Goal: Task Accomplishment & Management: Manage account settings

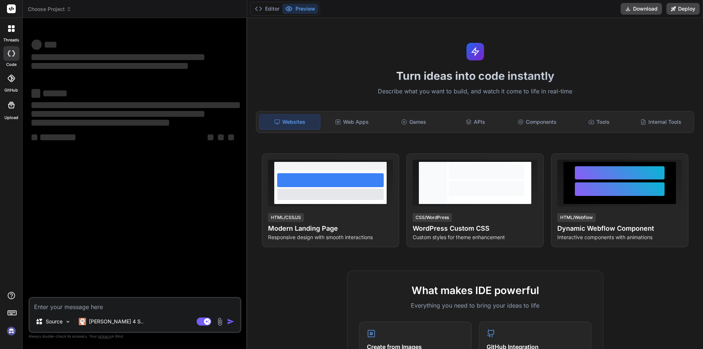
click at [12, 329] on img at bounding box center [11, 331] width 12 height 12
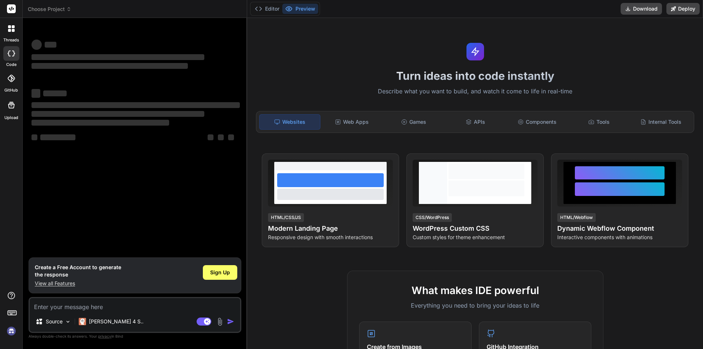
click at [13, 332] on img at bounding box center [11, 331] width 12 height 12
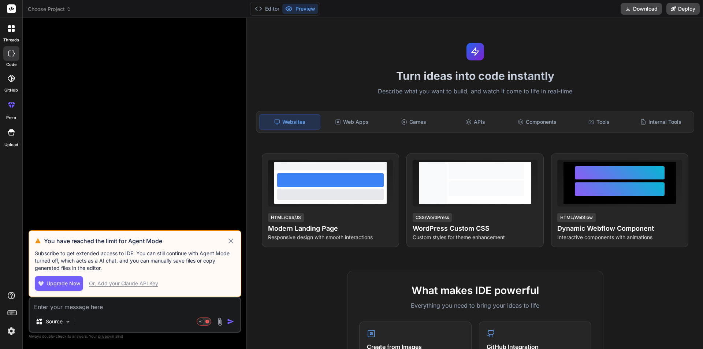
click at [230, 240] on icon at bounding box center [231, 241] width 8 height 9
type textarea "x"
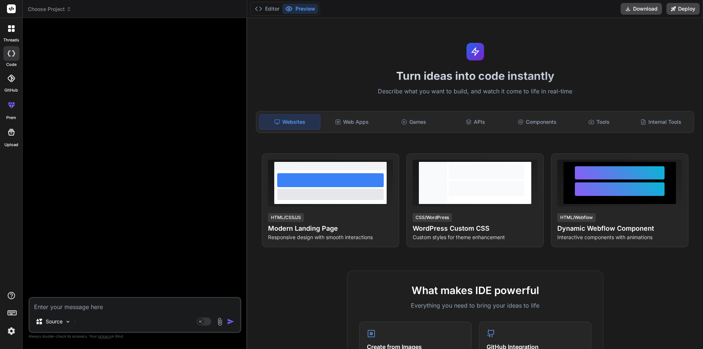
click at [12, 329] on img at bounding box center [11, 331] width 12 height 12
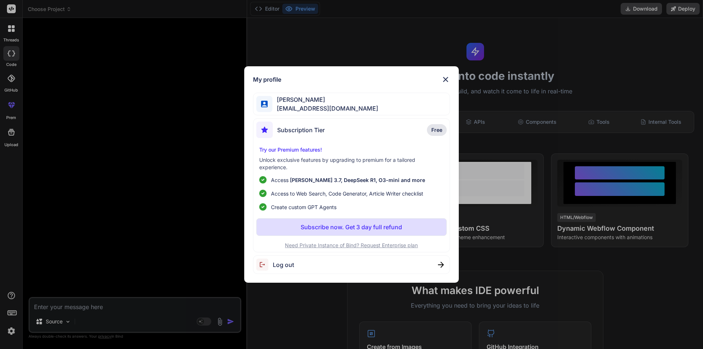
click at [12, 330] on div "My profile Ali khan asif04@yopmail.com Subscription Tier Free Try our Premium f…" at bounding box center [351, 174] width 703 height 349
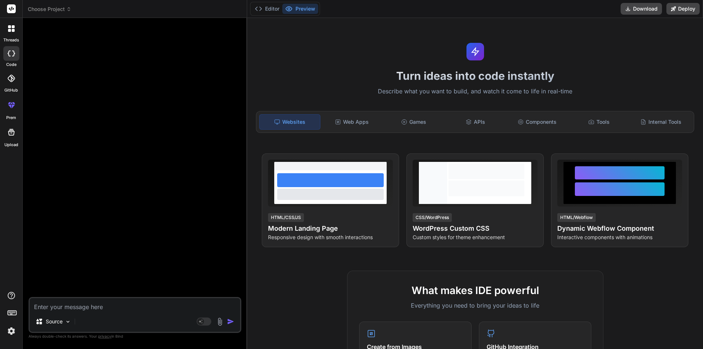
click at [74, 305] on textarea at bounding box center [135, 304] width 211 height 13
paste textarea "I was suffering from fever (typhoid). That’s why I had to take short notice. I …"
type textarea "I was suffering from fever (typhoid). That’s why I had to take short notice. I …"
type textarea "x"
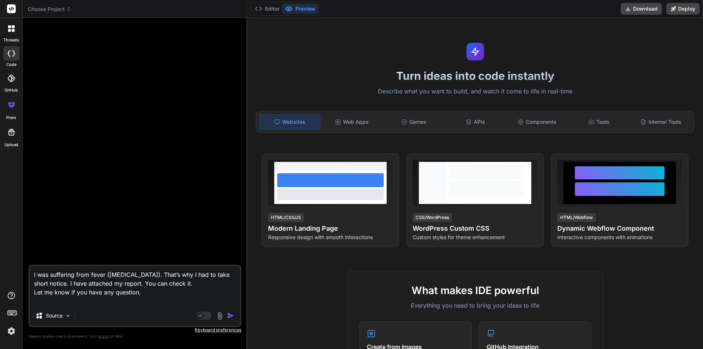
type textarea "I was suffering from fever (typhoid). That’s why I had to take short notice. I …"
type textarea "x"
type textarea "I was suffering from fever (typhoid). That’s why I had to take short notice. I …"
type textarea "x"
type textarea "I was suffering from fever (typhoid). That’s why I had to take short notice. I …"
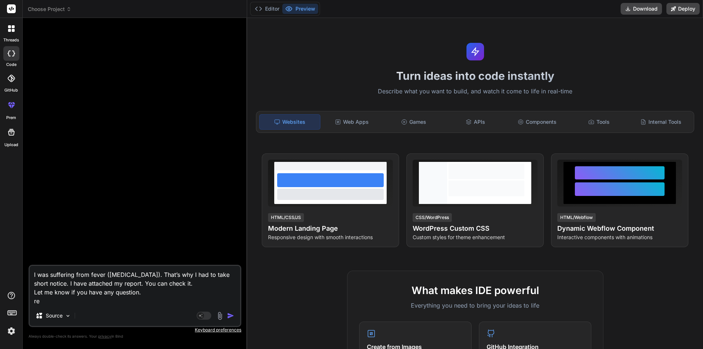
type textarea "x"
type textarea "I was suffering from fever (typhoid). That’s why I had to take short notice. I …"
type textarea "x"
type textarea "I was suffering from fever (typhoid). That’s why I had to take short notice. I …"
type textarea "x"
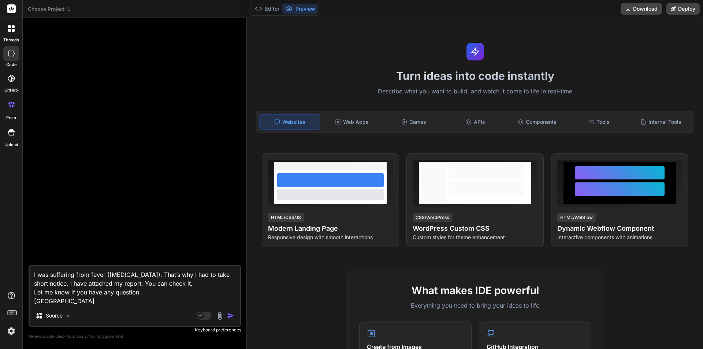
type textarea "I was suffering from fever (typhoid). That’s why I had to take short notice. I …"
type textarea "x"
type textarea "I was suffering from fever (typhoid). That’s why I had to take short notice. I …"
type textarea "x"
type textarea "I was suffering from fever (typhoid). That’s why I had to take short notice. I …"
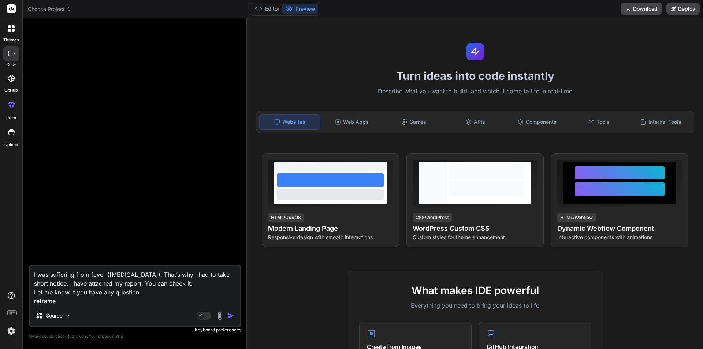
type textarea "x"
type textarea "I was suffering from fever (typhoid). That’s why I had to take short notice. I …"
type textarea "x"
type textarea "I was suffering from fever (typhoid). That’s why I had to take short notice. I …"
type textarea "x"
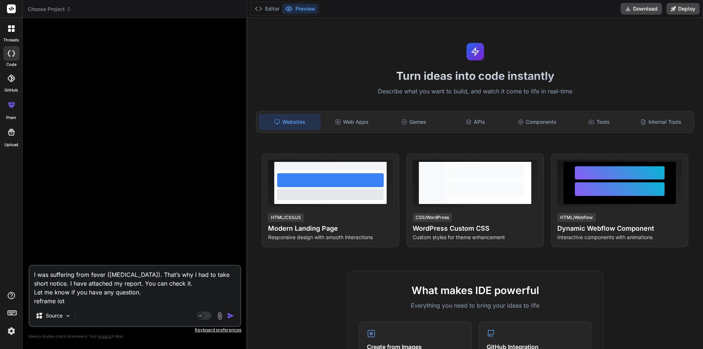
type textarea "I was suffering from fever (typhoid). That’s why I had to take short notice. I …"
type textarea "x"
type textarea "I was suffering from fever (typhoid). That’s why I had to take short notice. I …"
type textarea "x"
type textarea "I was suffering from fever (typhoid). That’s why I had to take short notice. I …"
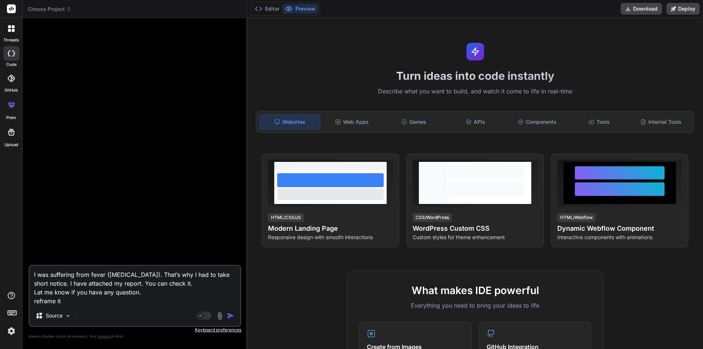
type textarea "x"
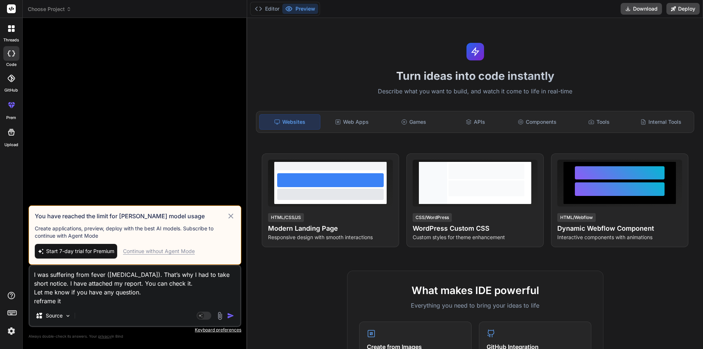
type textarea "I was suffering from fever (typhoid). That’s why I had to take short notice. I …"
click at [231, 317] on img "button" at bounding box center [230, 315] width 7 height 7
click at [233, 215] on icon at bounding box center [231, 216] width 8 height 9
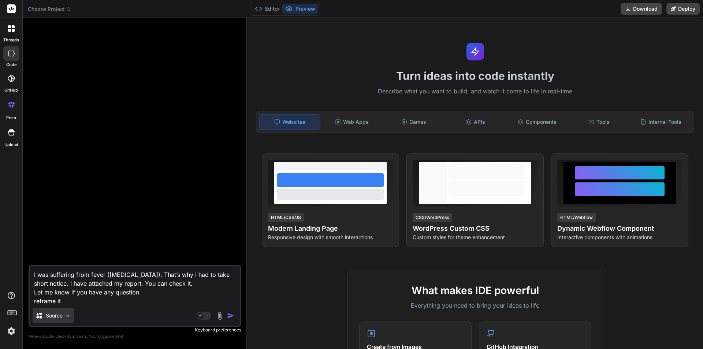
click at [68, 316] on img at bounding box center [68, 316] width 6 height 6
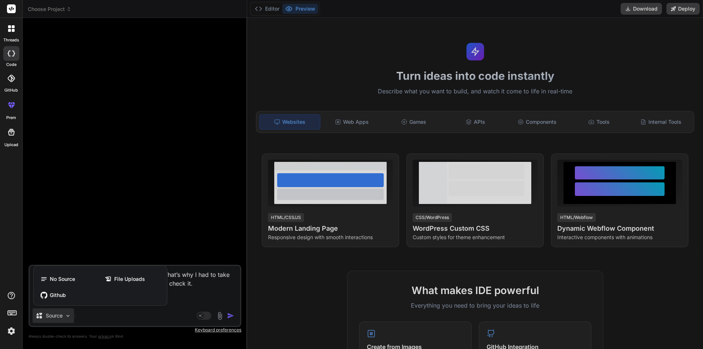
click at [116, 310] on div at bounding box center [351, 174] width 703 height 349
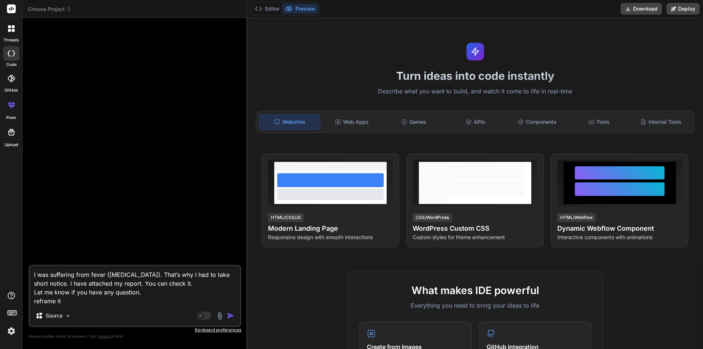
click at [230, 316] on img "button" at bounding box center [230, 315] width 7 height 7
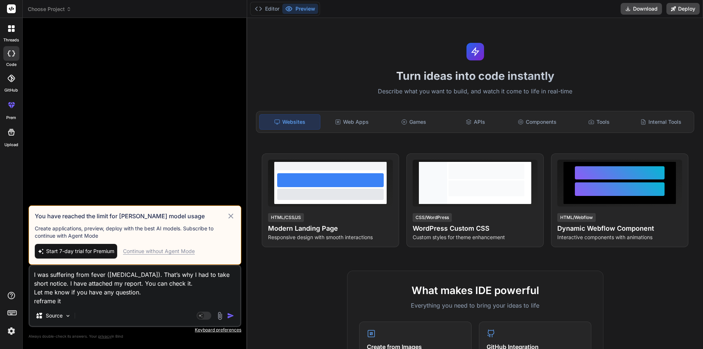
click at [145, 251] on div "Continue without Agent Mode" at bounding box center [159, 251] width 72 height 7
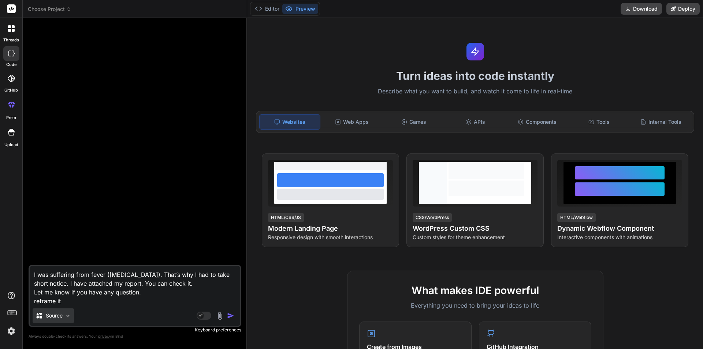
click at [71, 316] on div "Source" at bounding box center [53, 315] width 41 height 15
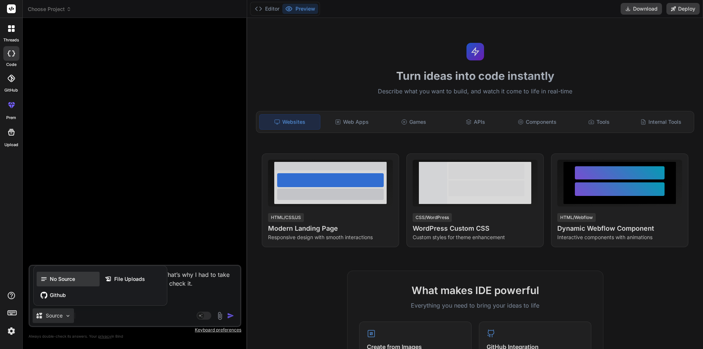
click at [72, 281] on span "No Source" at bounding box center [62, 278] width 25 height 7
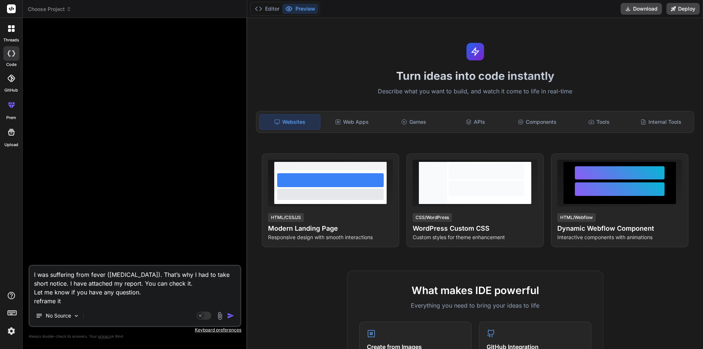
click at [228, 315] on img "button" at bounding box center [230, 315] width 7 height 7
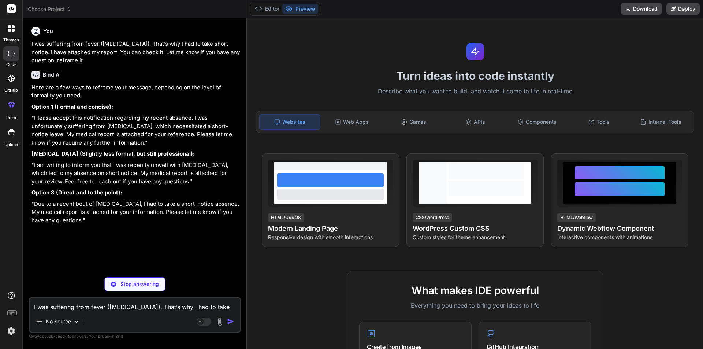
type textarea "x"
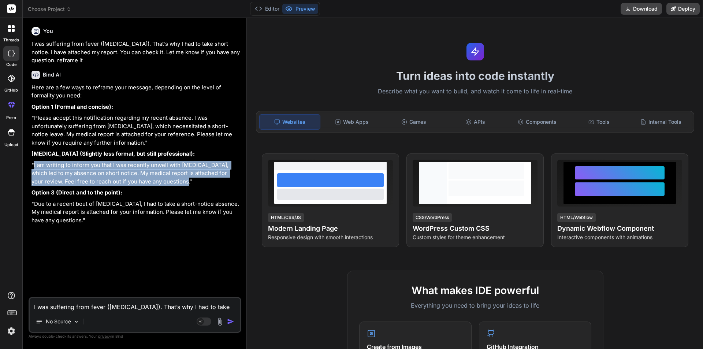
drag, startPoint x: 176, startPoint y: 182, endPoint x: 34, endPoint y: 168, distance: 142.3
click at [34, 168] on p ""I am writing to inform you that I was recently unwell with typhoid fever, whic…" at bounding box center [135, 173] width 208 height 25
copy p "I am writing to inform you that I was recently unwell with typhoid fever, which…"
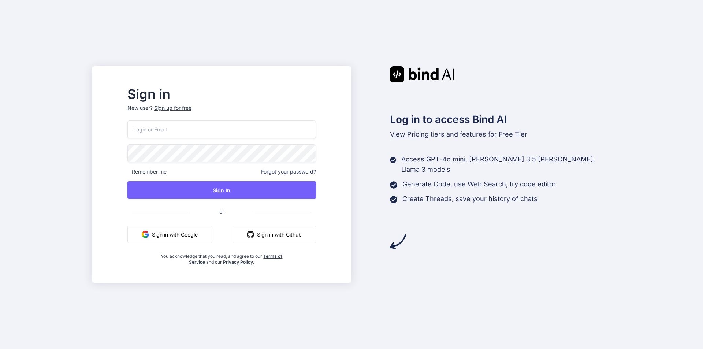
click at [165, 127] on input "email" at bounding box center [221, 129] width 189 height 18
type input "[EMAIL_ADDRESS][DOMAIN_NAME]"
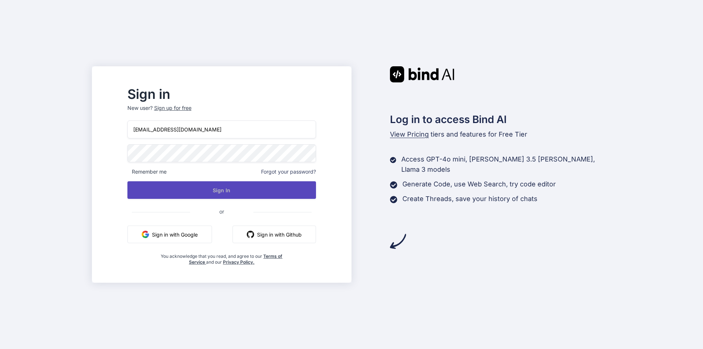
click at [214, 190] on button "Sign In" at bounding box center [221, 190] width 189 height 18
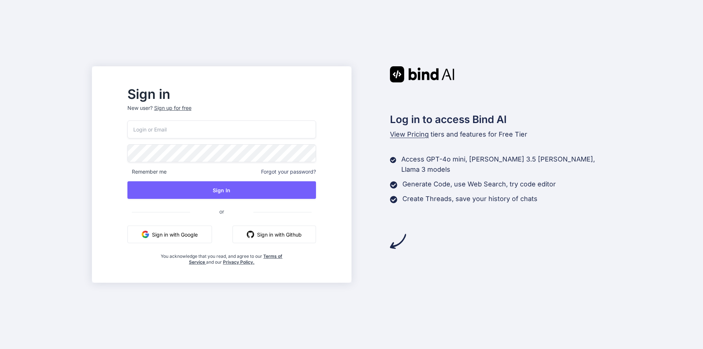
click at [201, 131] on input "email" at bounding box center [221, 129] width 189 height 18
type input "[EMAIL_ADDRESS][DOMAIN_NAME]"
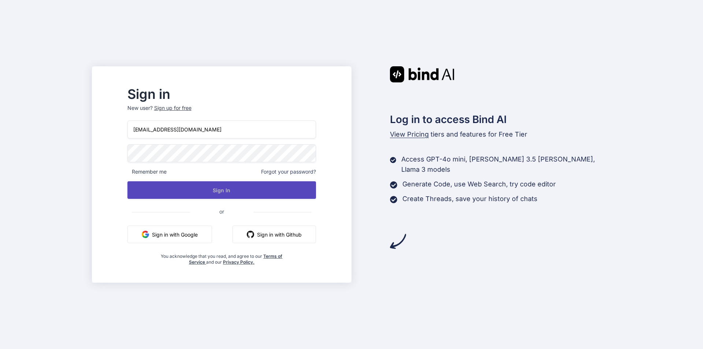
click at [238, 190] on button "Sign In" at bounding box center [221, 190] width 189 height 18
